Goal: Find specific page/section: Find specific page/section

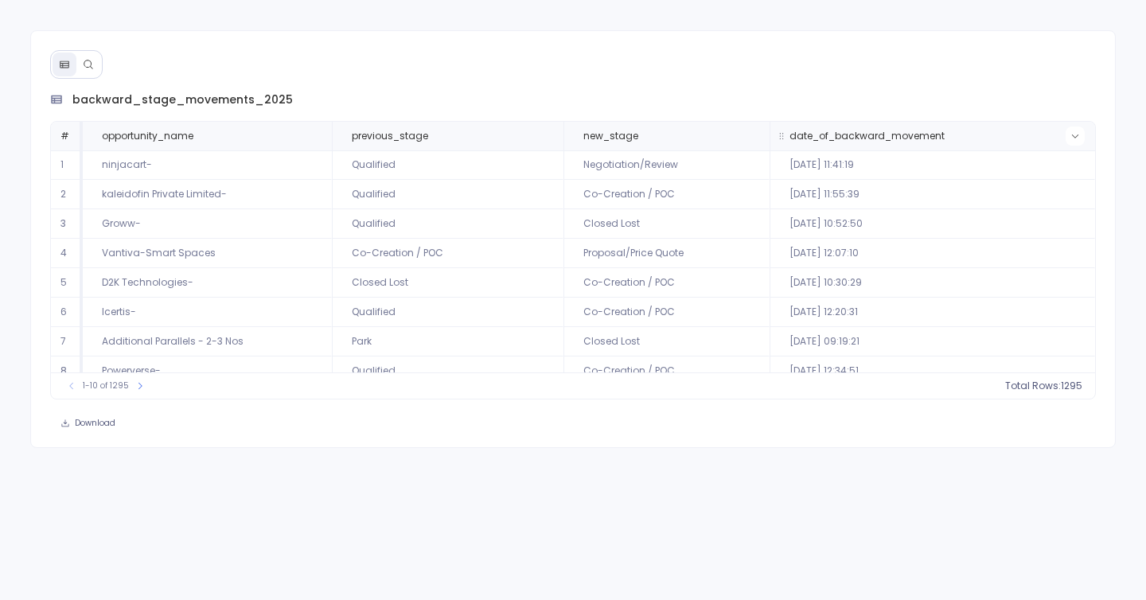
click at [1071, 142] on button at bounding box center [1074, 135] width 19 height 19
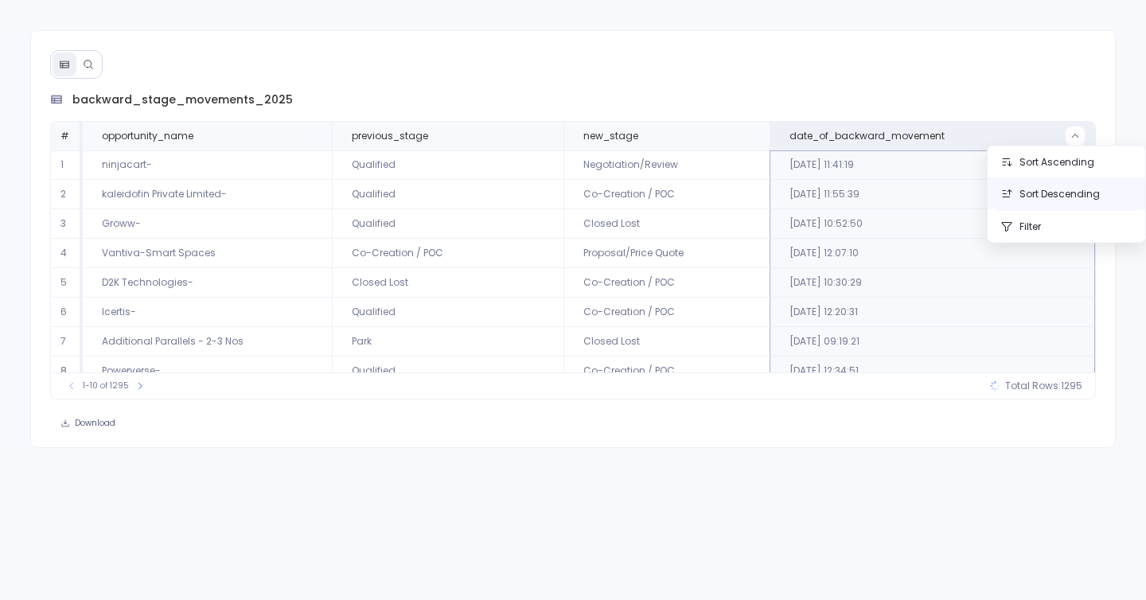
click at [1069, 198] on button "Sort Descending" at bounding box center [1066, 194] width 158 height 32
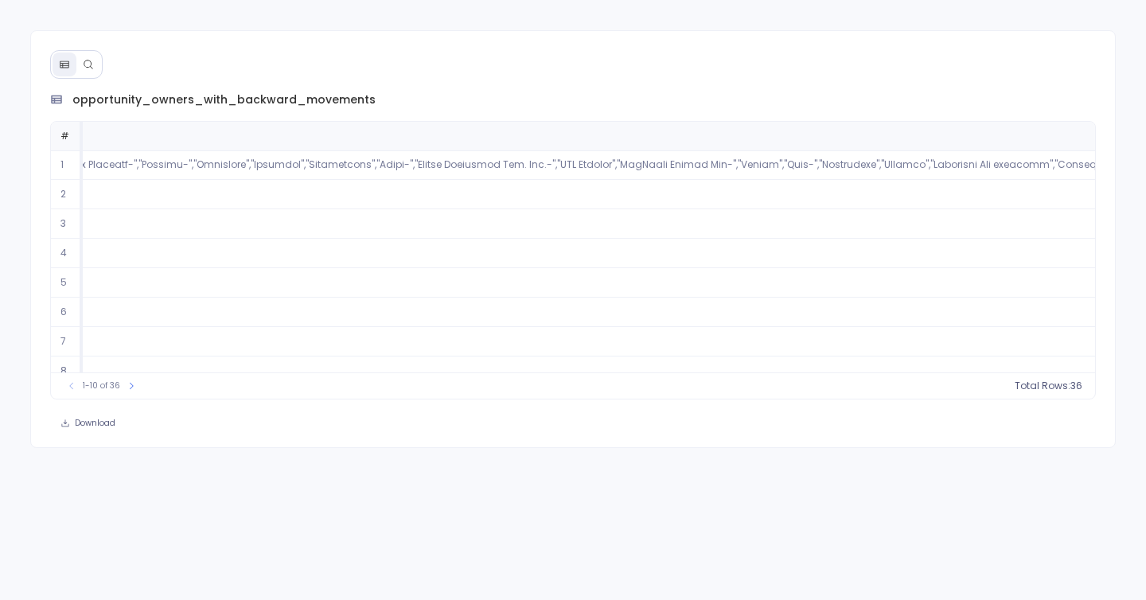
scroll to position [0, 22335]
drag, startPoint x: 425, startPoint y: 368, endPoint x: 663, endPoint y: 390, distance: 238.9
click at [663, 390] on div "# opportunity_count opportunity_names opportunity_ids 1 321 2 145 3 136 4 109 5…" at bounding box center [573, 260] width 1046 height 278
